Goal: Information Seeking & Learning: Learn about a topic

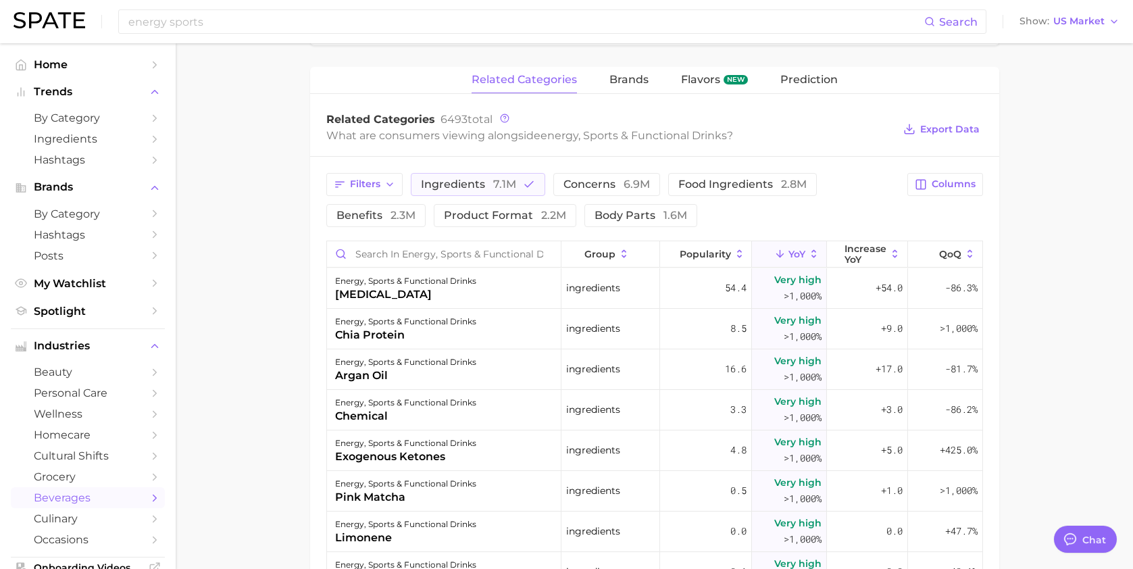
scroll to position [9250, 0]
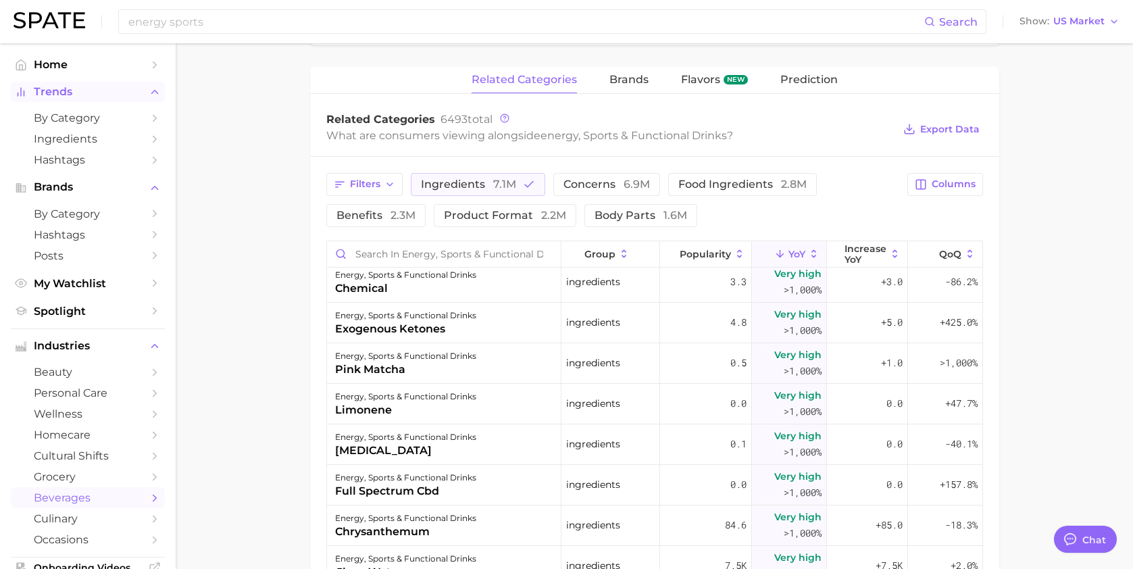
click at [67, 91] on span "Trends" at bounding box center [88, 92] width 108 height 12
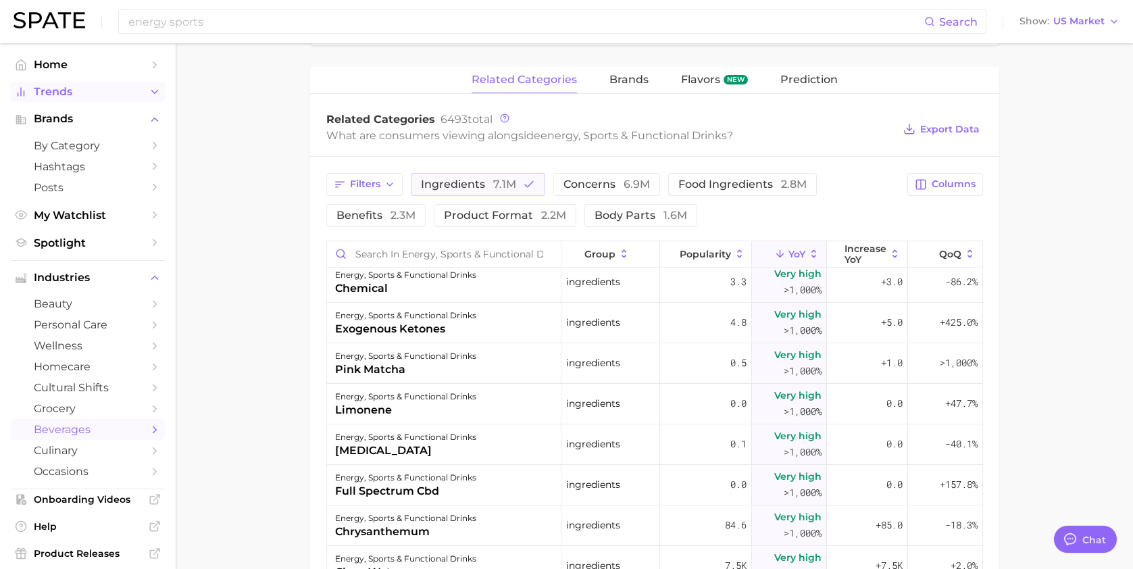
click at [82, 99] on button "Trends" at bounding box center [88, 92] width 154 height 20
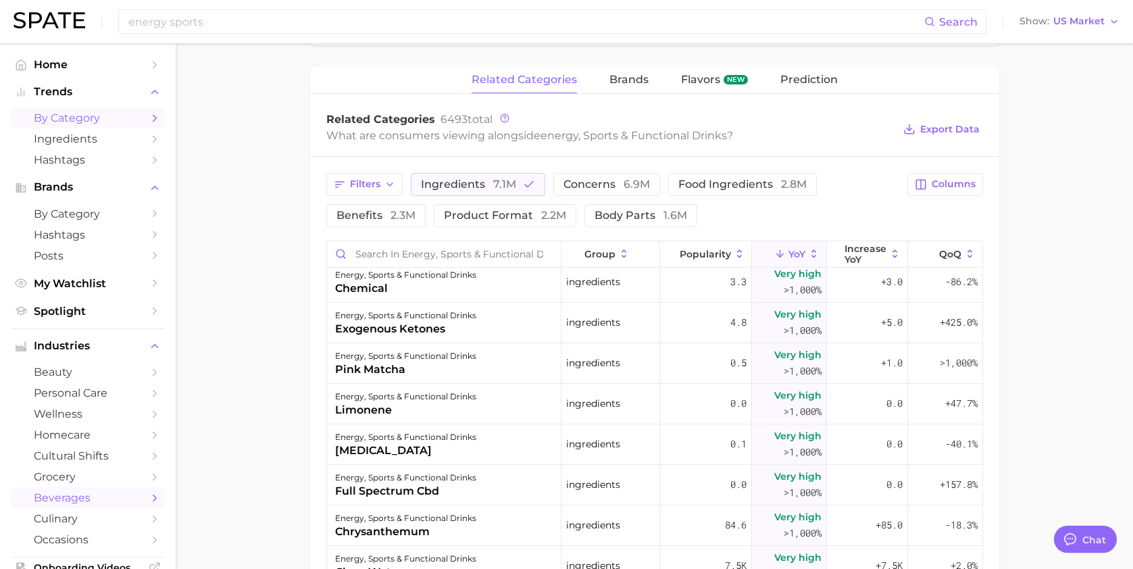
click at [82, 118] on span "by Category" at bounding box center [88, 118] width 108 height 13
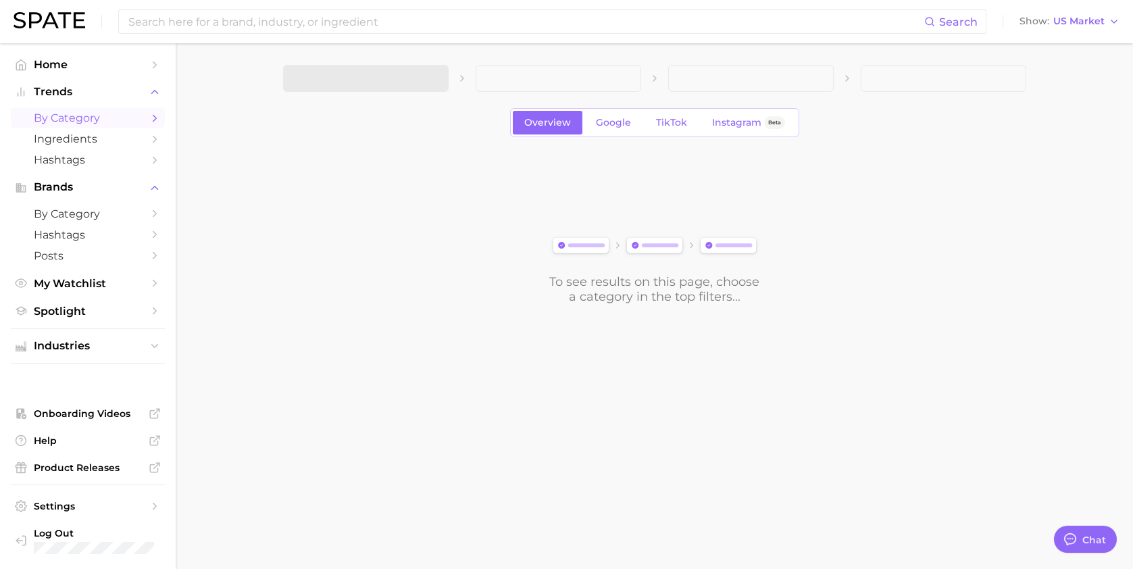
click at [322, 89] on span at bounding box center [366, 78] width 166 height 27
click at [324, 87] on button "1. Choose Category" at bounding box center [366, 78] width 166 height 27
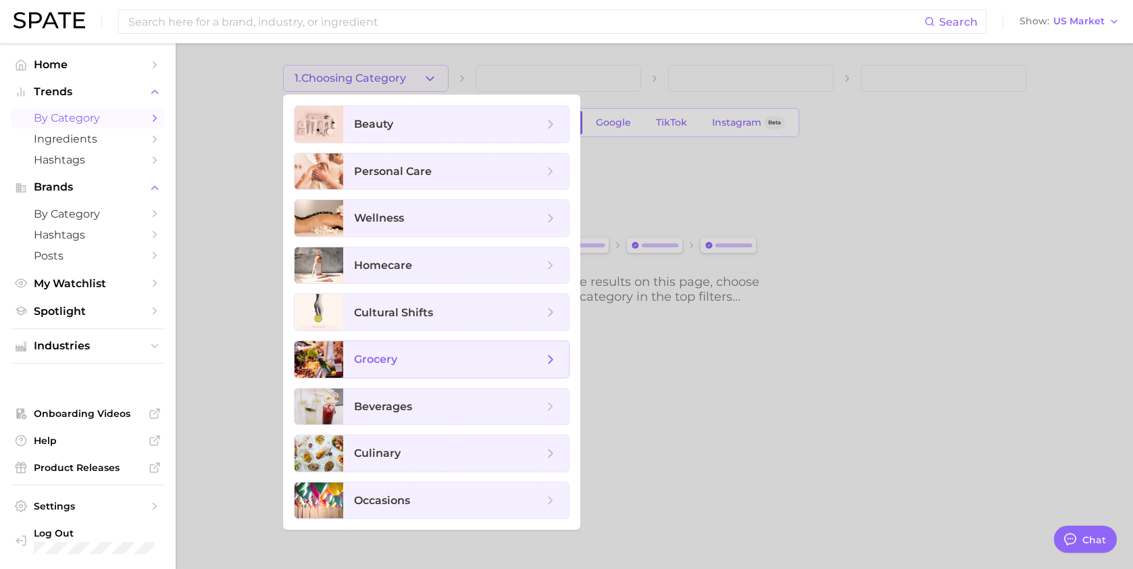
click at [370, 367] on span "grocery" at bounding box center [456, 359] width 226 height 36
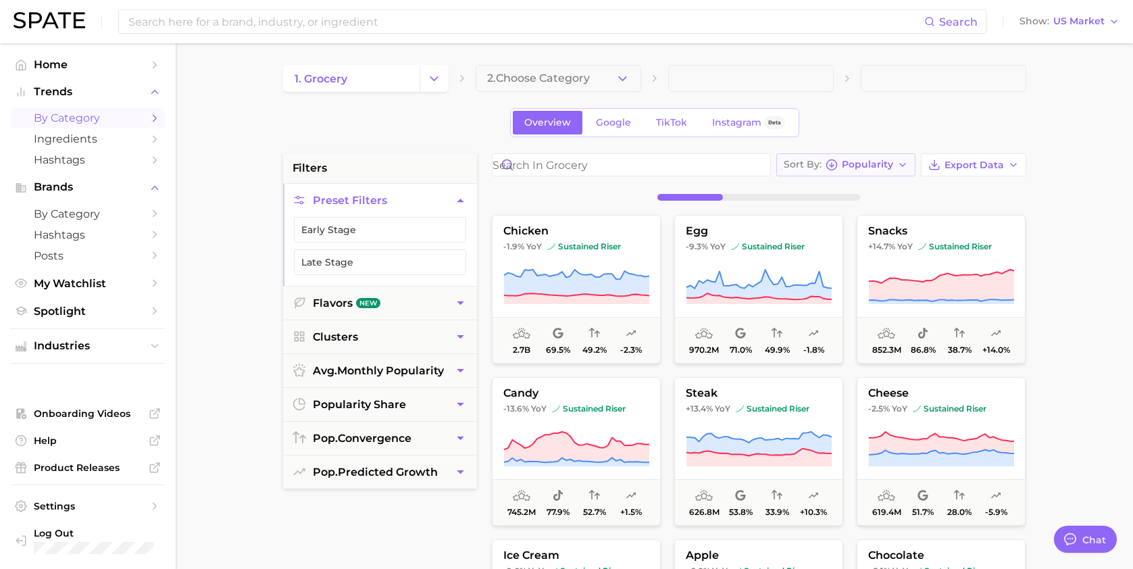
click at [858, 166] on span "Popularity" at bounding box center [867, 164] width 51 height 7
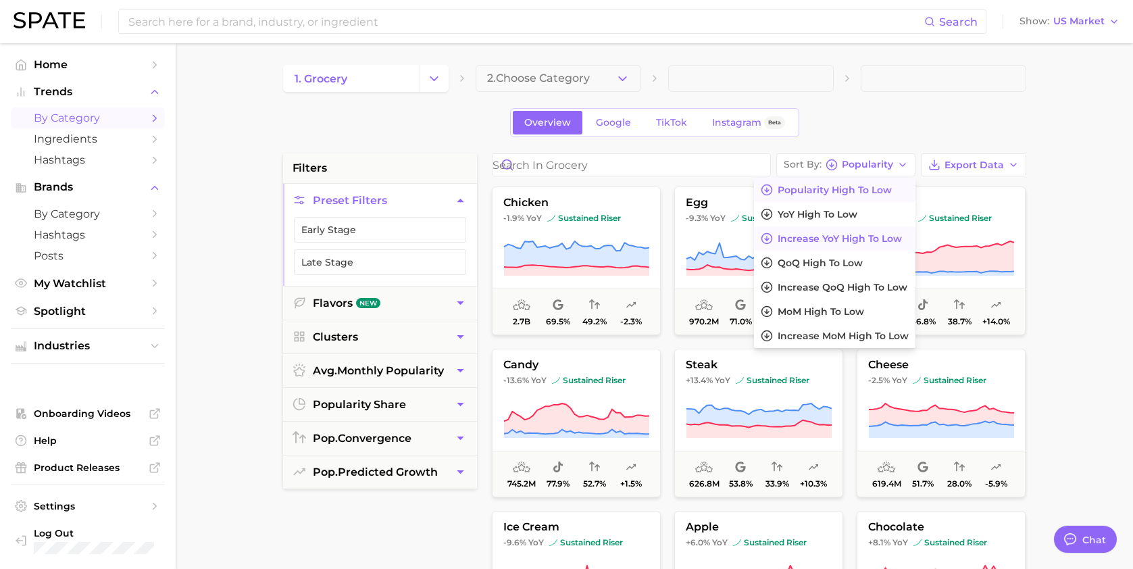
click at [808, 234] on span "Increase YoY high to low" at bounding box center [840, 238] width 124 height 11
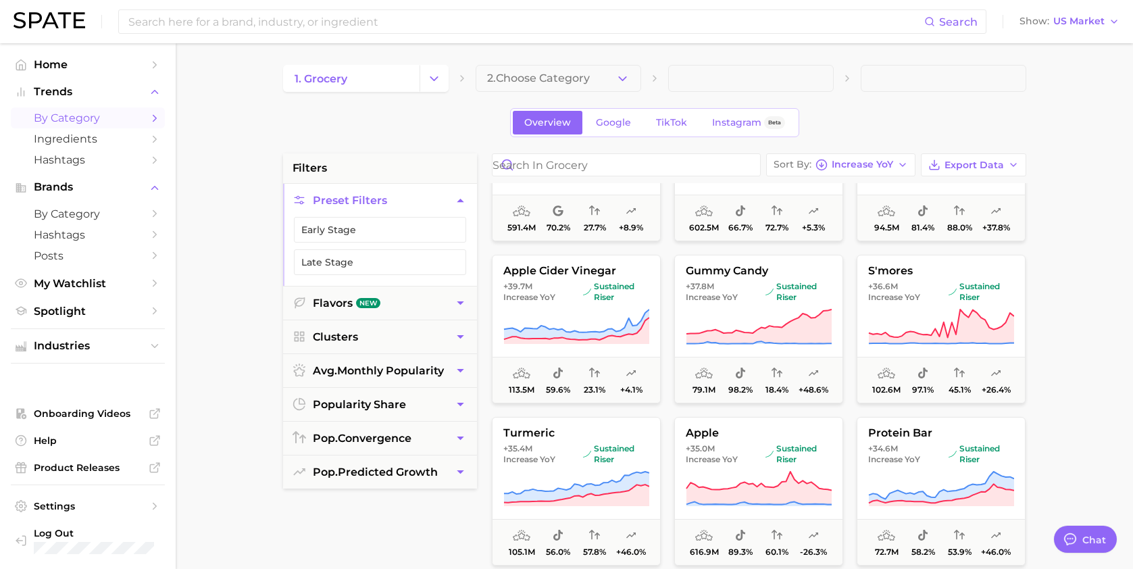
scroll to position [585, 0]
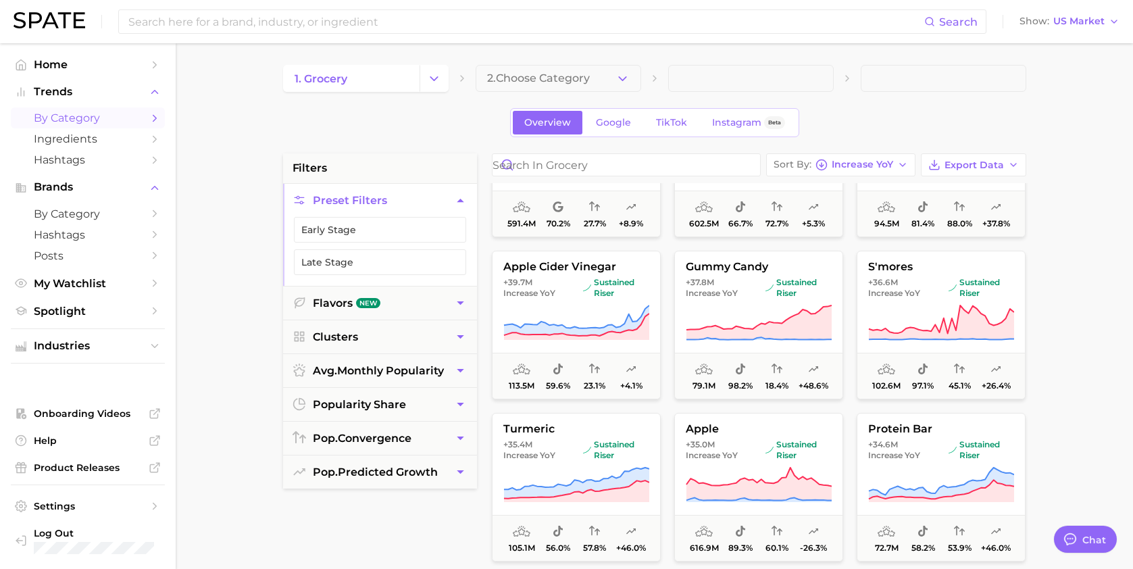
click at [864, 178] on div "Sort By Increase YoY Export Data wax candy bottle +60.6m Increase YoY sustained…" at bounding box center [759, 495] width 548 height 685
click at [857, 172] on button "Sort By Increase YoY" at bounding box center [840, 164] width 149 height 23
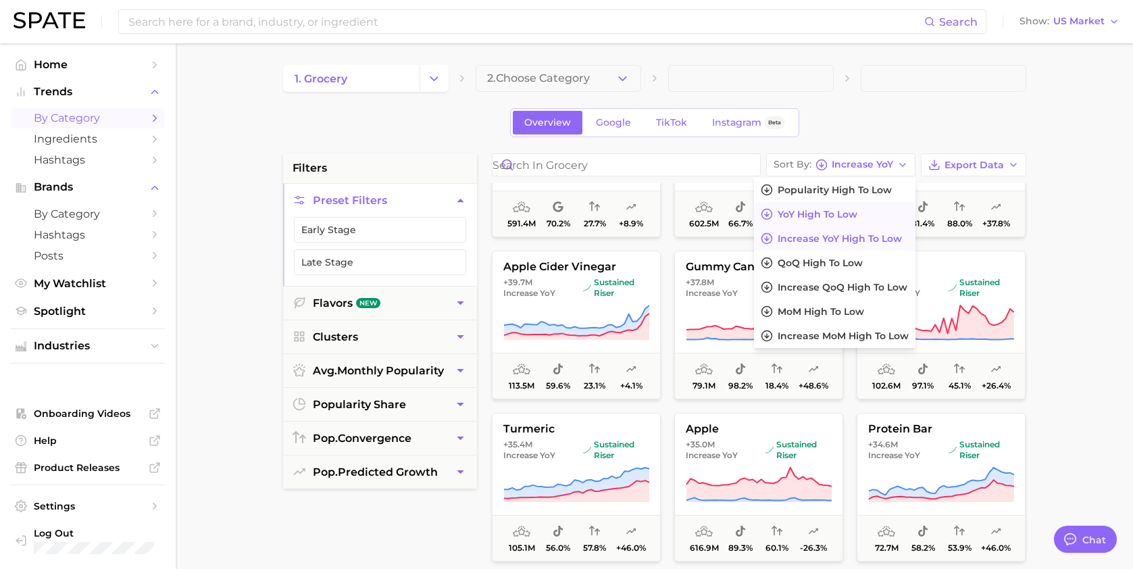
click at [814, 212] on span "YoY high to low" at bounding box center [818, 214] width 80 height 11
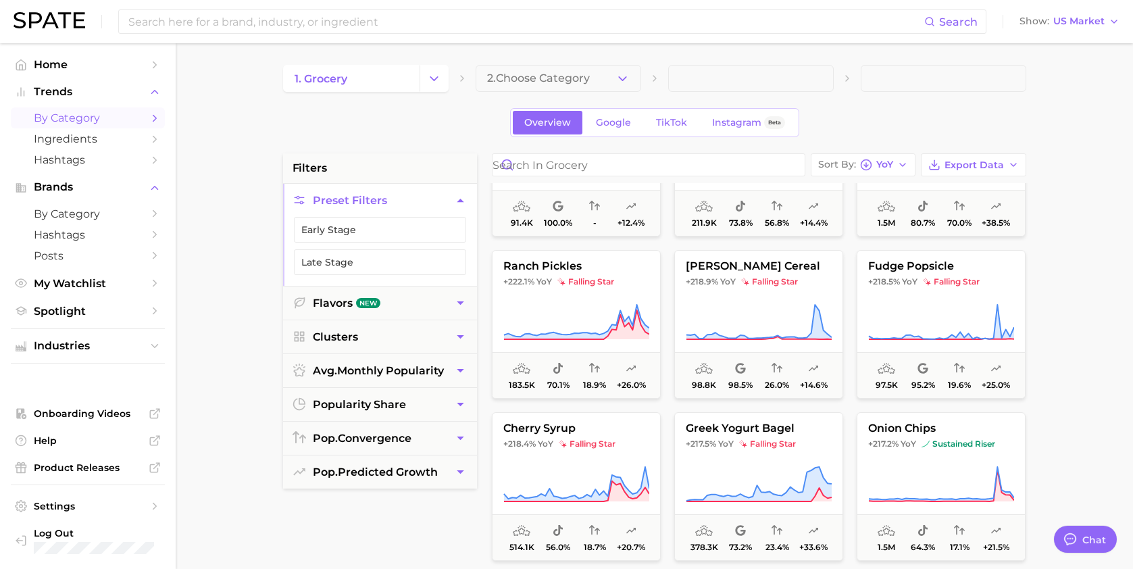
scroll to position [8375, 0]
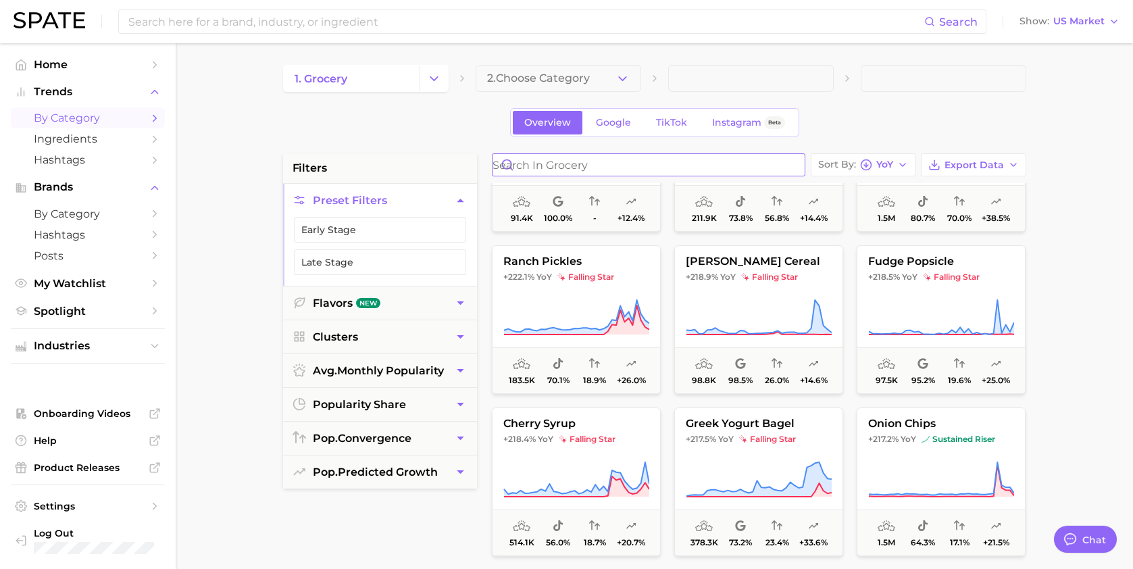
click at [611, 166] on input "Search in grocery" at bounding box center [649, 165] width 312 height 22
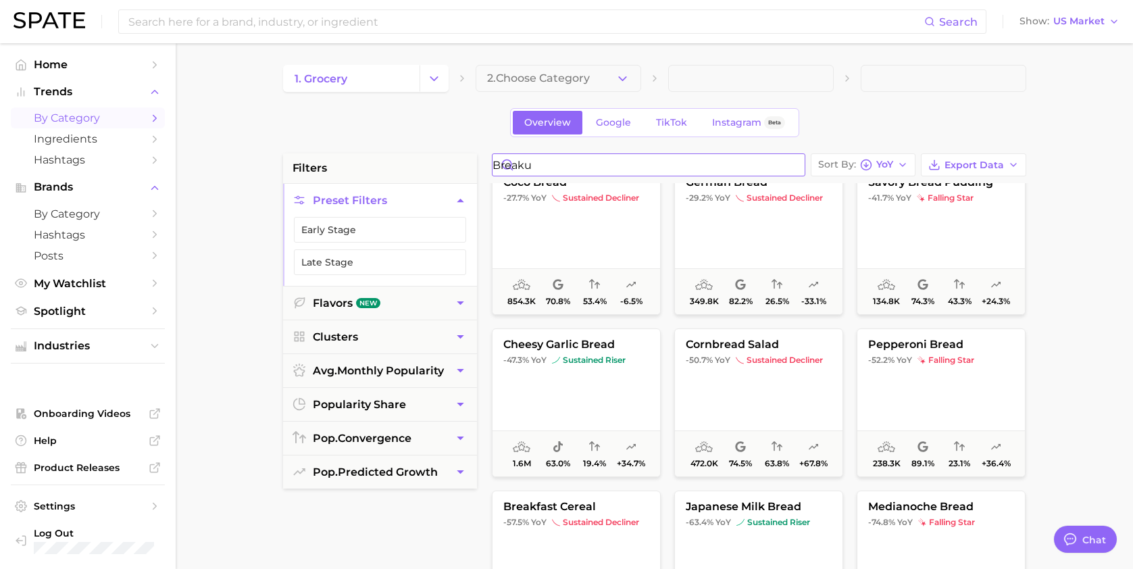
scroll to position [6508, 0]
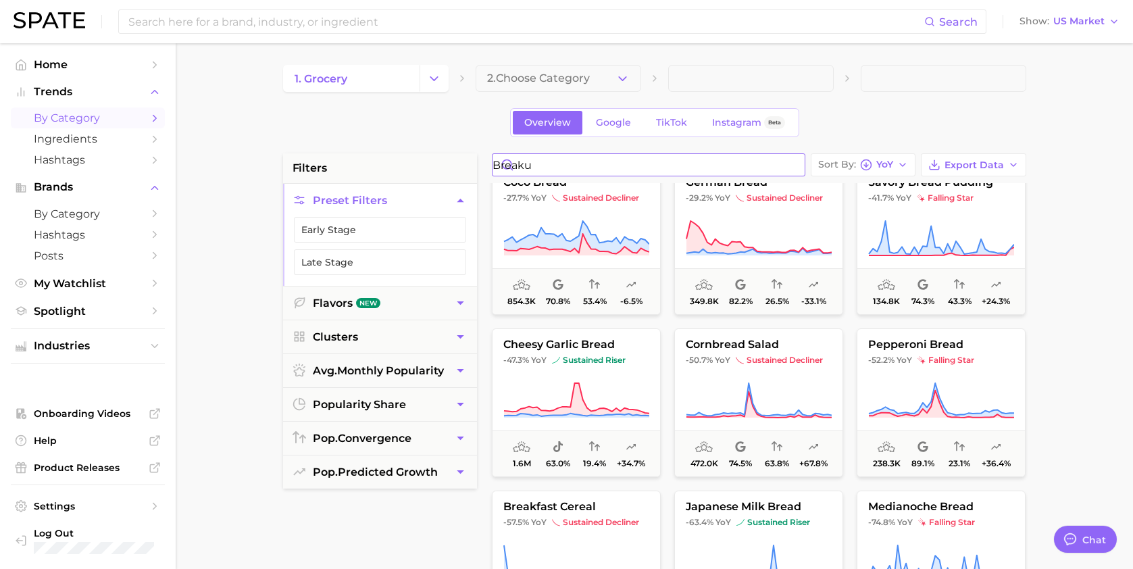
type input "breakup"
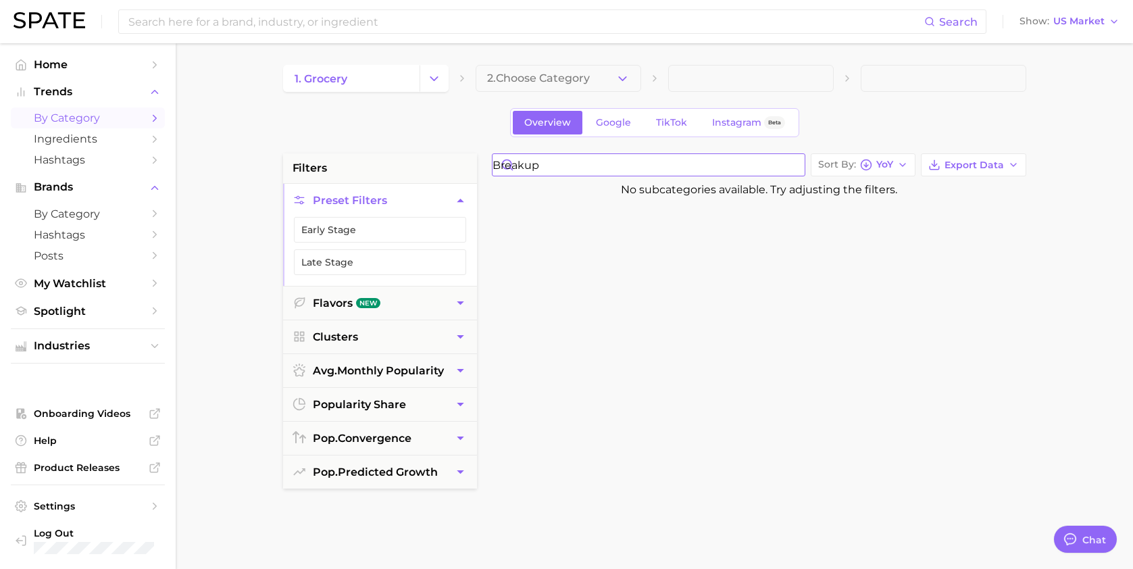
click at [793, 167] on input "breakup" at bounding box center [649, 165] width 312 height 22
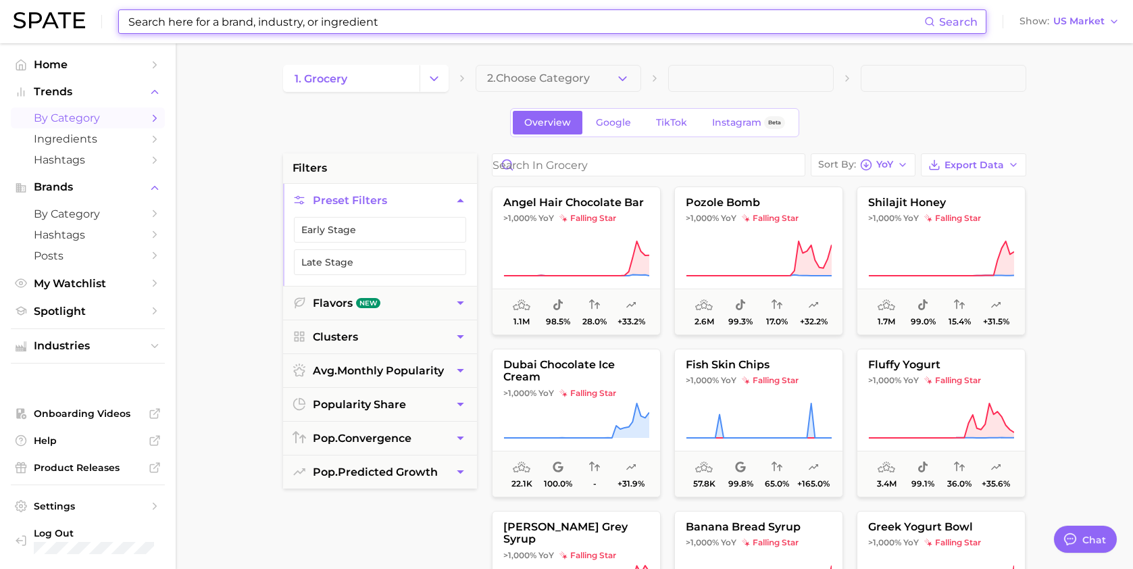
click at [307, 14] on input at bounding box center [525, 21] width 797 height 23
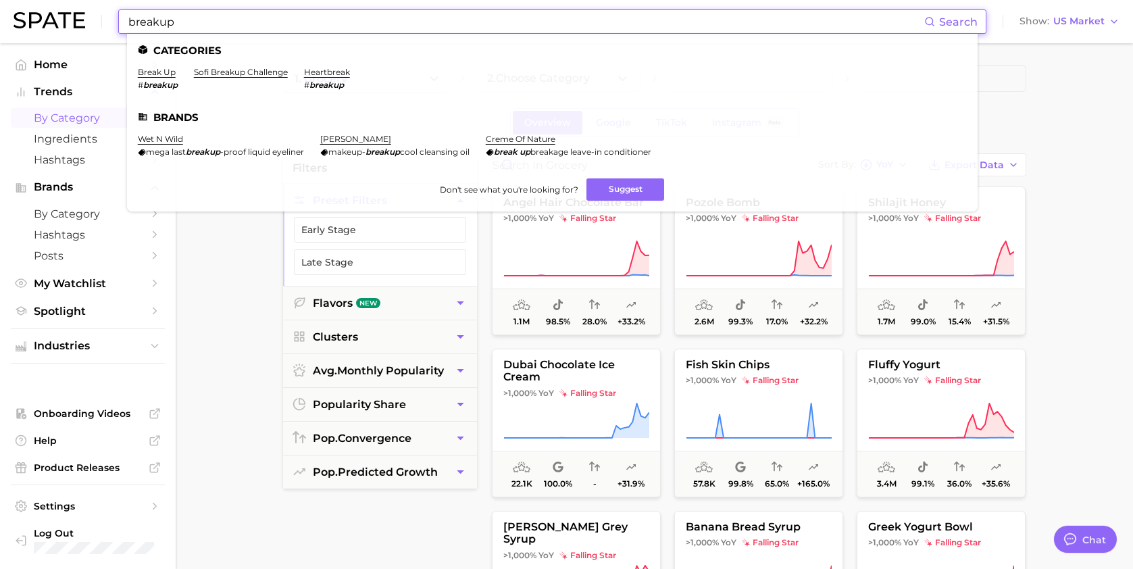
type input "breakup"
click at [195, 261] on main "1. grocery 2. Choose Category Overview Google TikTok Instagram Beta filters Pre…" at bounding box center [655, 555] width 958 height 1025
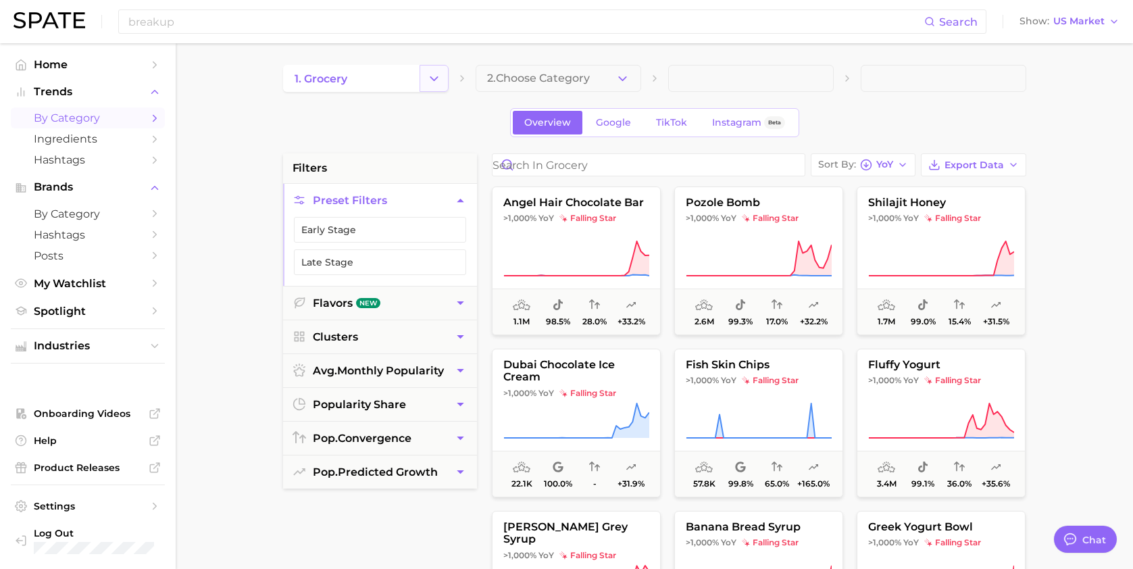
click at [433, 86] on button "Change Category" at bounding box center [434, 78] width 29 height 27
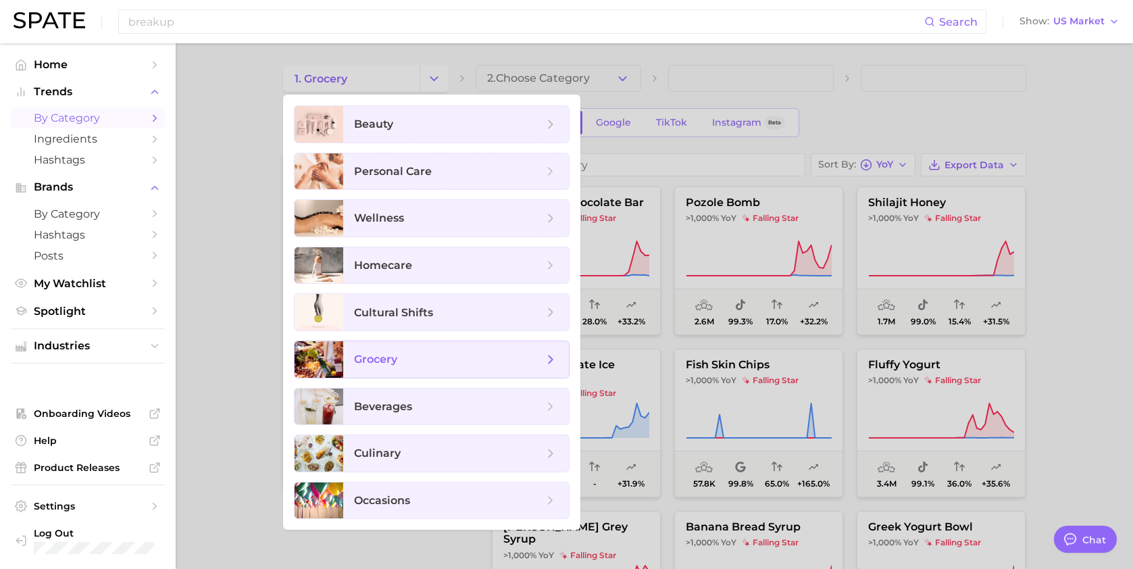
click at [387, 364] on span "grocery" at bounding box center [375, 359] width 43 height 13
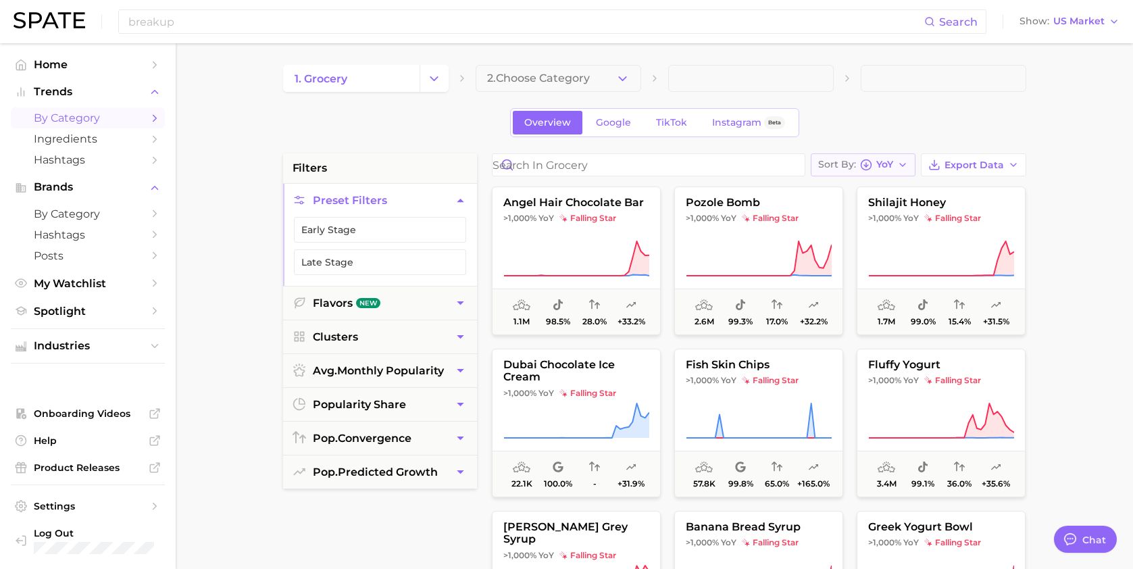
click at [867, 166] on polyline "button" at bounding box center [866, 166] width 4 height 2
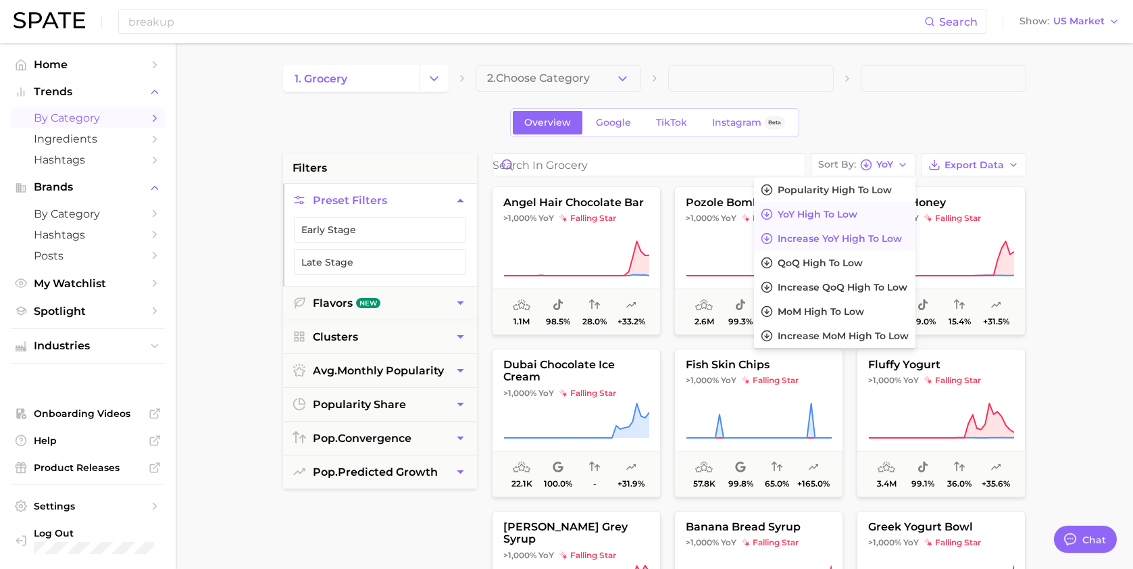
click at [841, 235] on span "Increase YoY high to low" at bounding box center [840, 238] width 124 height 11
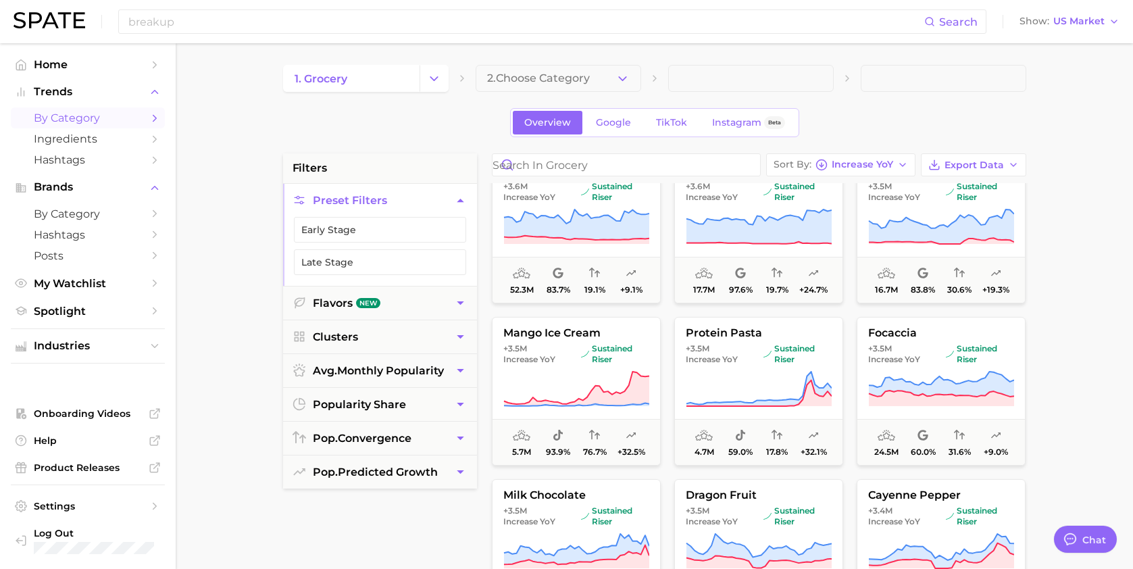
scroll to position [7511, 0]
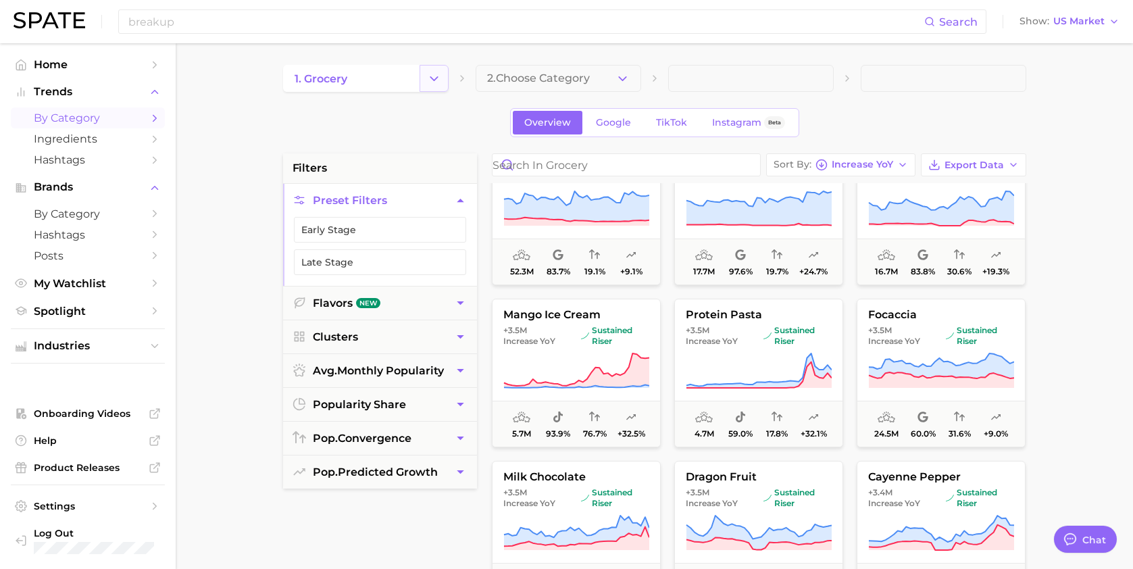
click at [438, 72] on icon "Change Category" at bounding box center [434, 79] width 14 height 14
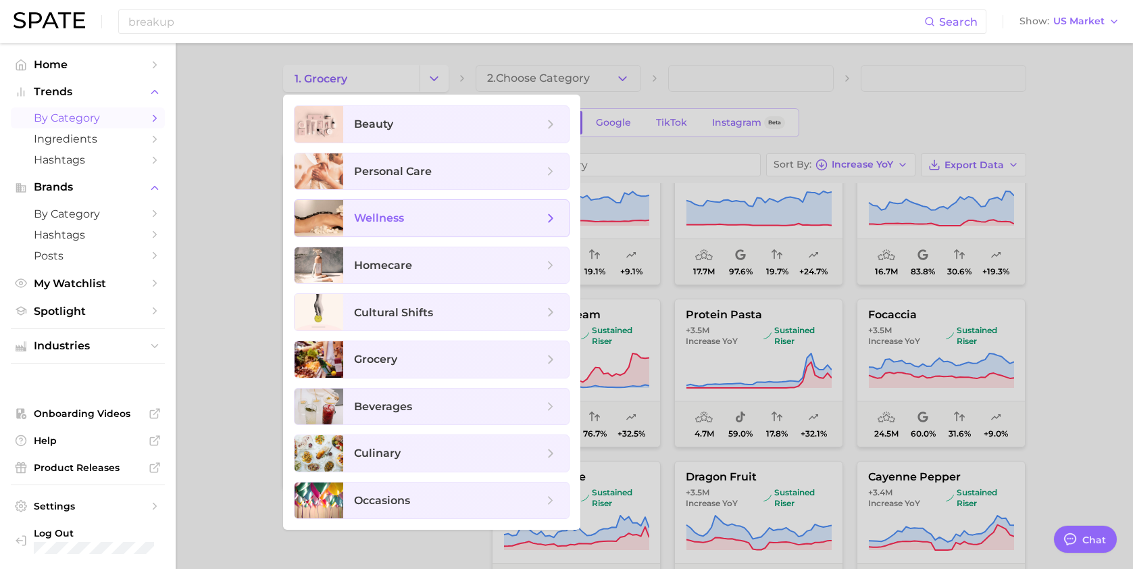
click at [417, 211] on span "wellness" at bounding box center [448, 218] width 189 height 15
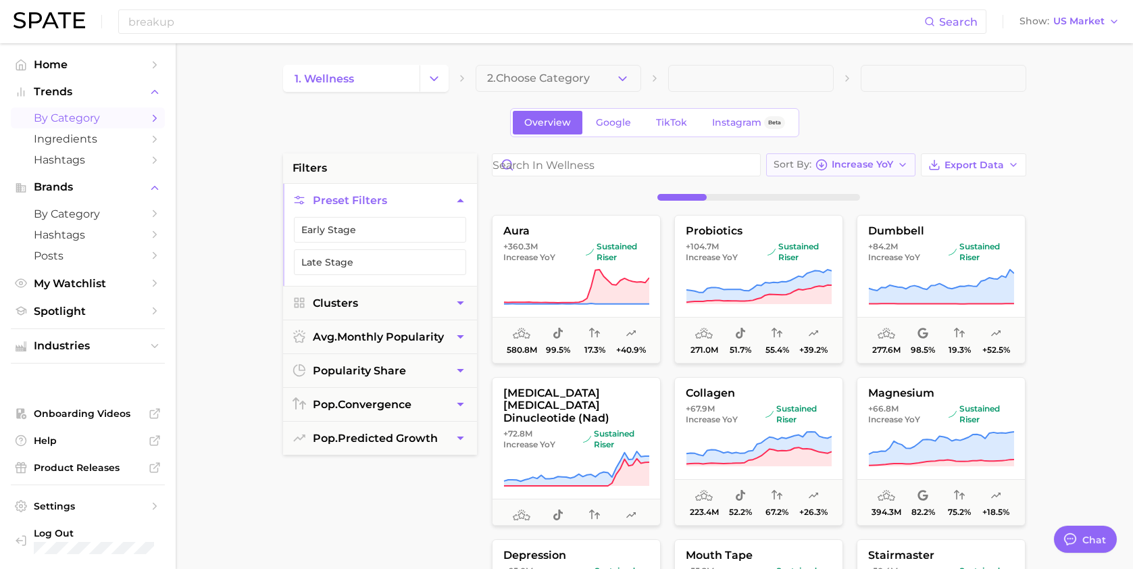
click at [824, 168] on icon "button" at bounding box center [822, 165] width 12 height 12
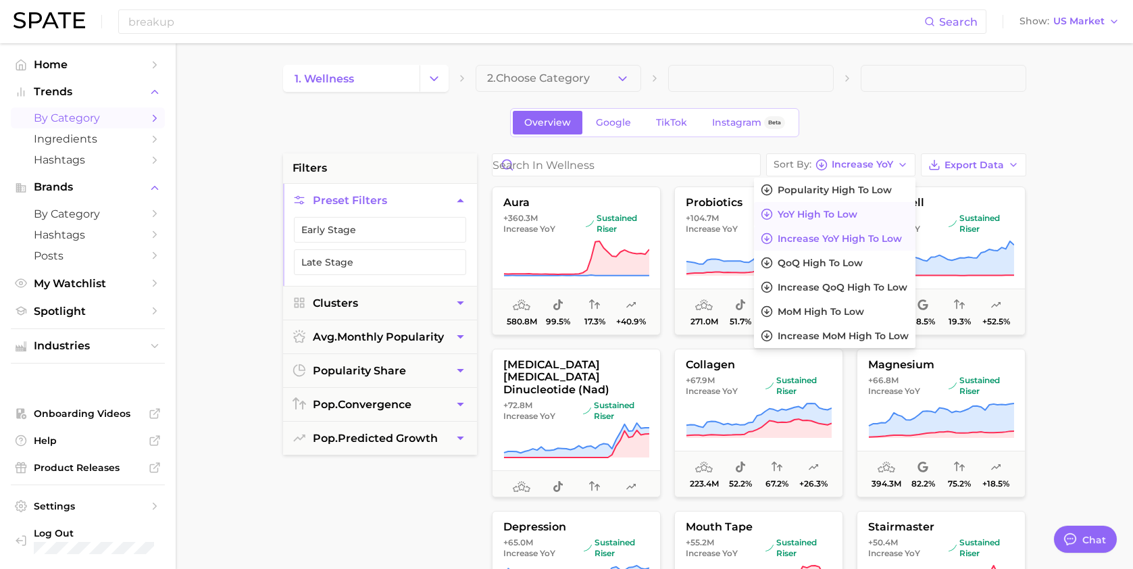
click at [806, 211] on span "YoY high to low" at bounding box center [818, 214] width 80 height 11
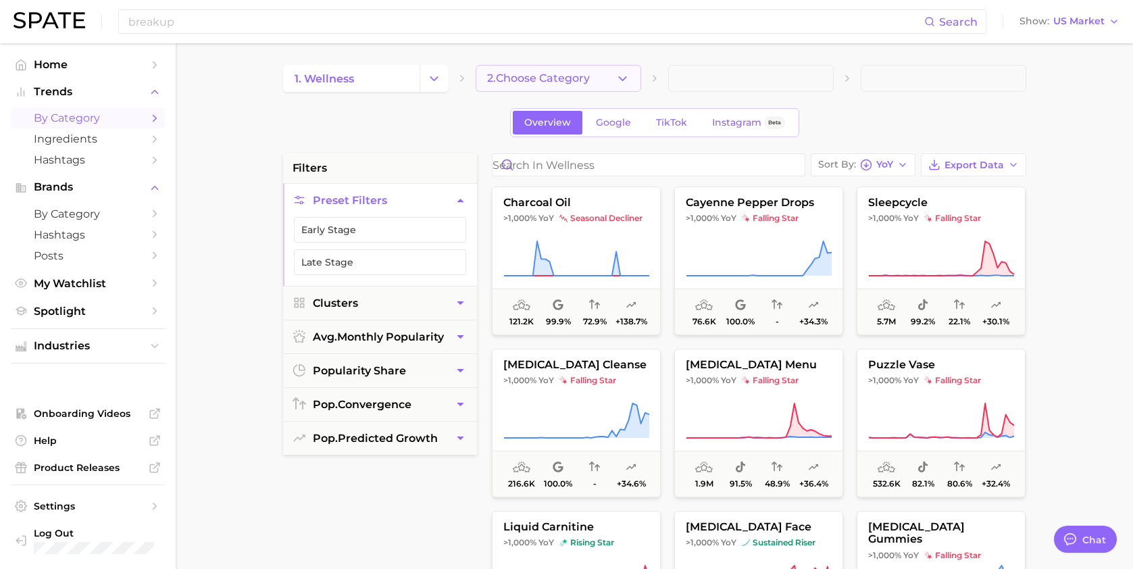
click at [631, 74] on button "2. Choose Category" at bounding box center [559, 78] width 166 height 27
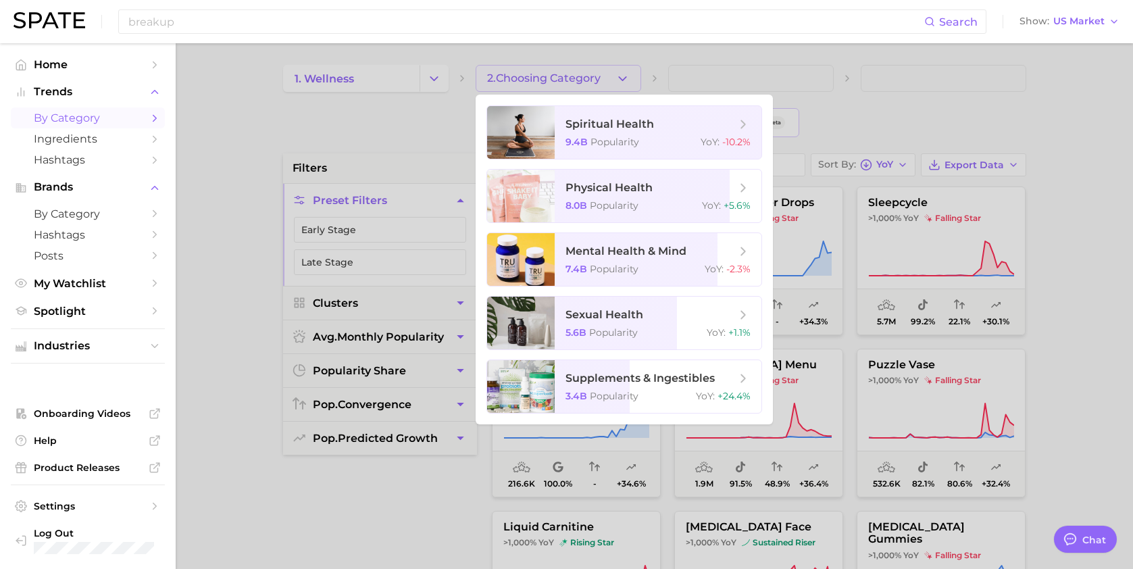
click at [428, 67] on div at bounding box center [566, 284] width 1133 height 569
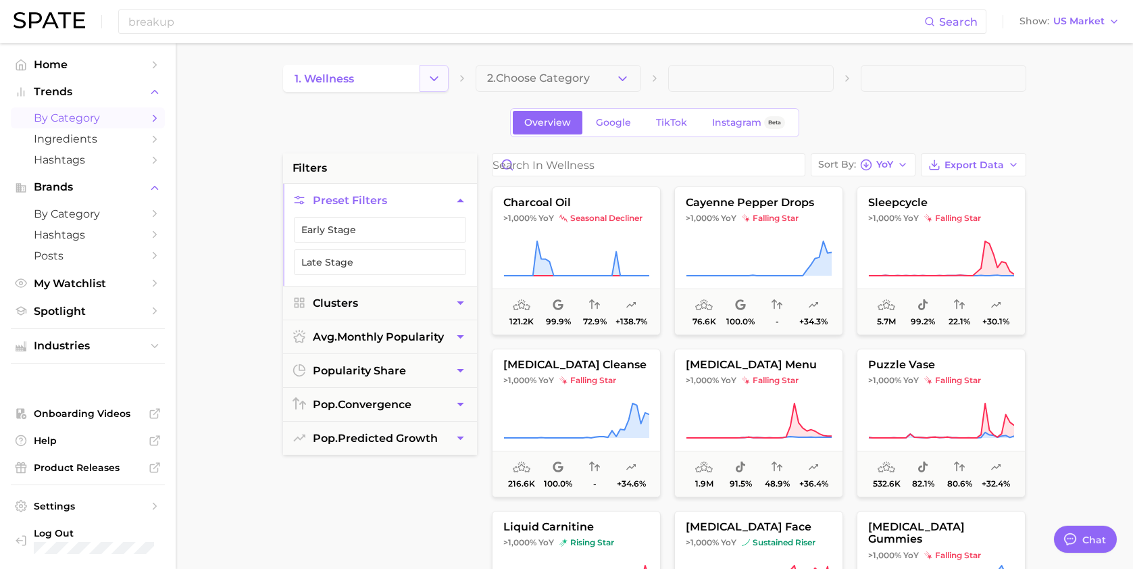
click at [433, 74] on icon "Change Category" at bounding box center [434, 79] width 14 height 14
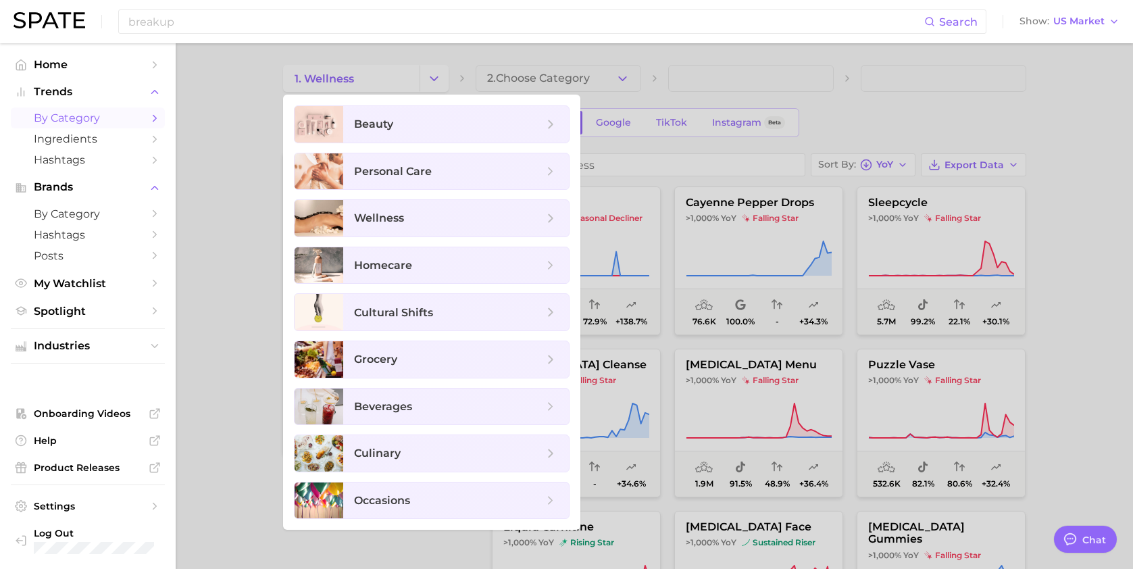
click at [218, 134] on div at bounding box center [566, 284] width 1133 height 569
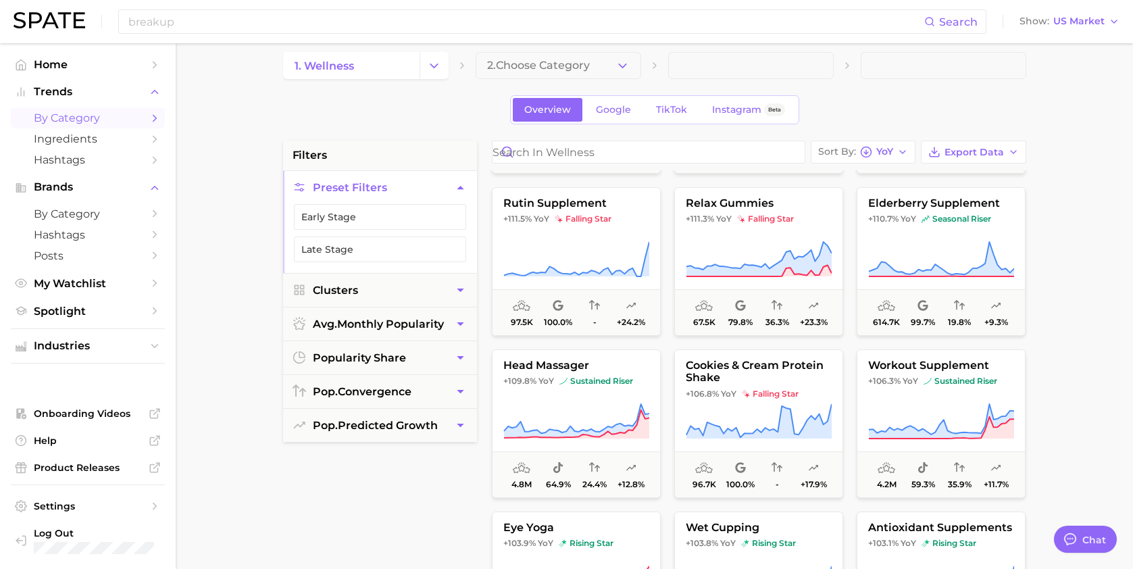
scroll to position [6267, 0]
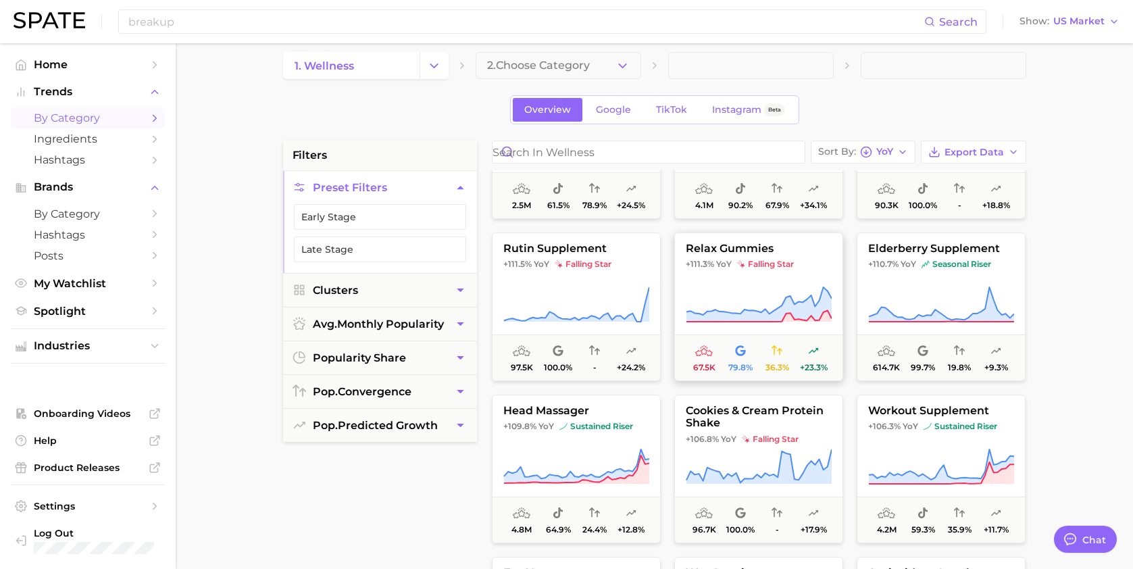
click at [768, 280] on button "relax gummies +111.3% YoY falling star 67.5k 79.8% 36.3% +23.3%" at bounding box center [758, 306] width 169 height 149
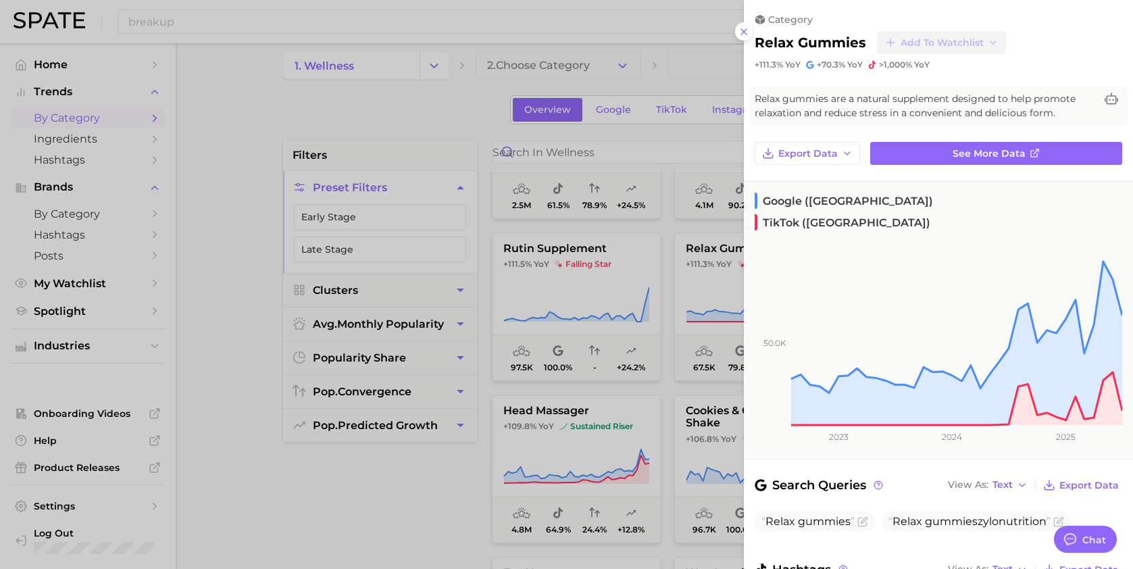
scroll to position [78, 0]
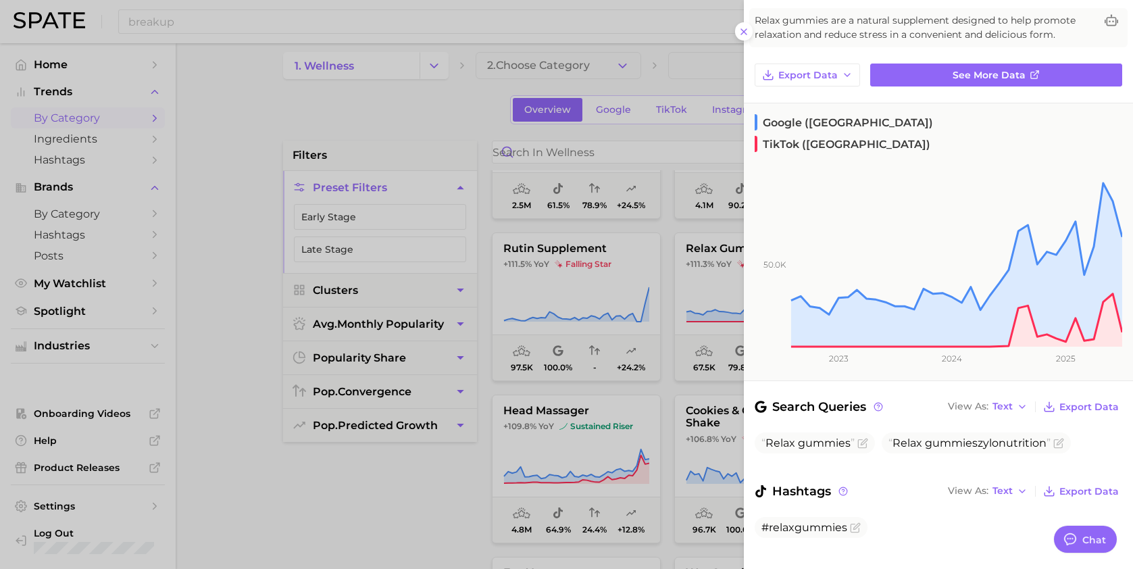
click at [530, 369] on div at bounding box center [566, 284] width 1133 height 569
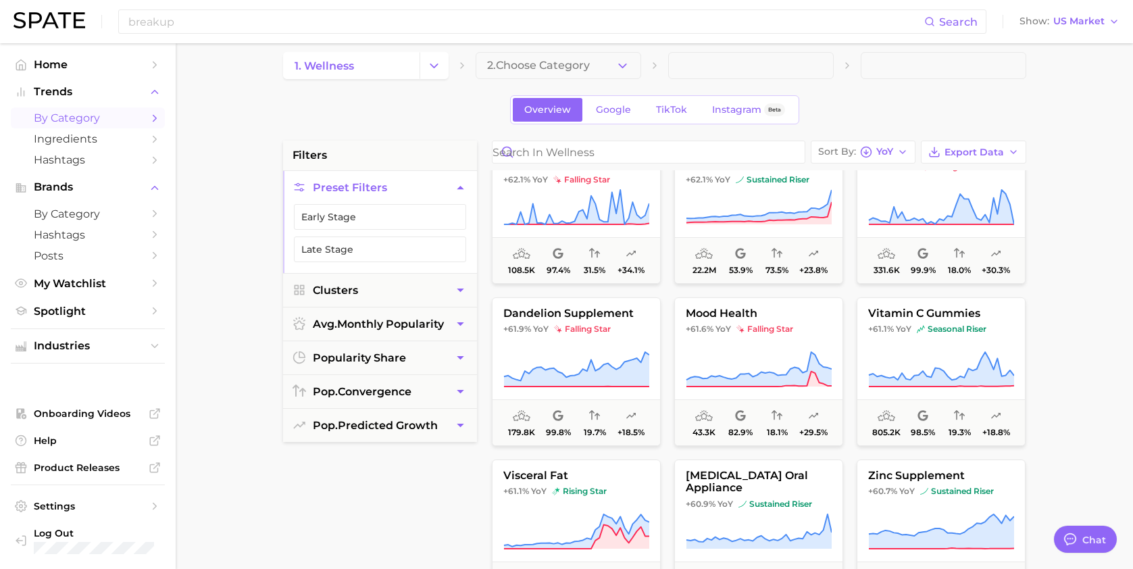
scroll to position [11392, 0]
